Goal: Find specific page/section: Find specific page/section

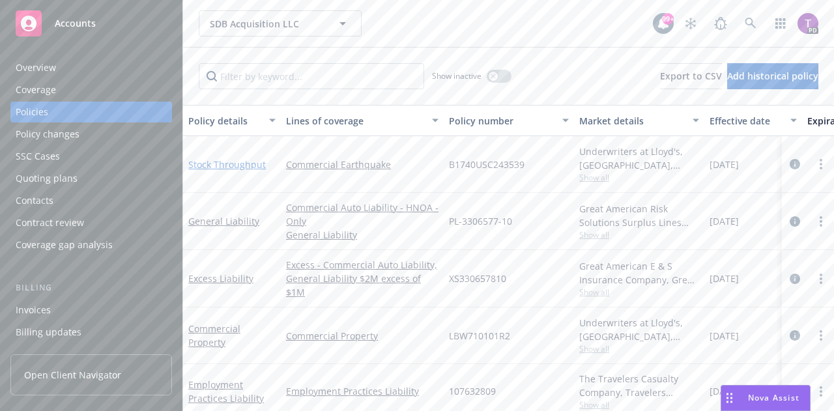
click at [235, 163] on link "Stock Throughput" at bounding box center [227, 164] width 78 height 12
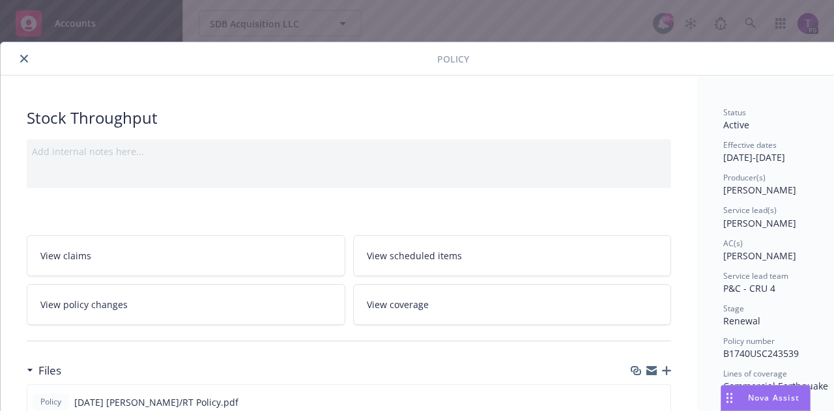
click at [25, 58] on icon "close" at bounding box center [24, 59] width 8 height 8
